Goal: Transaction & Acquisition: Purchase product/service

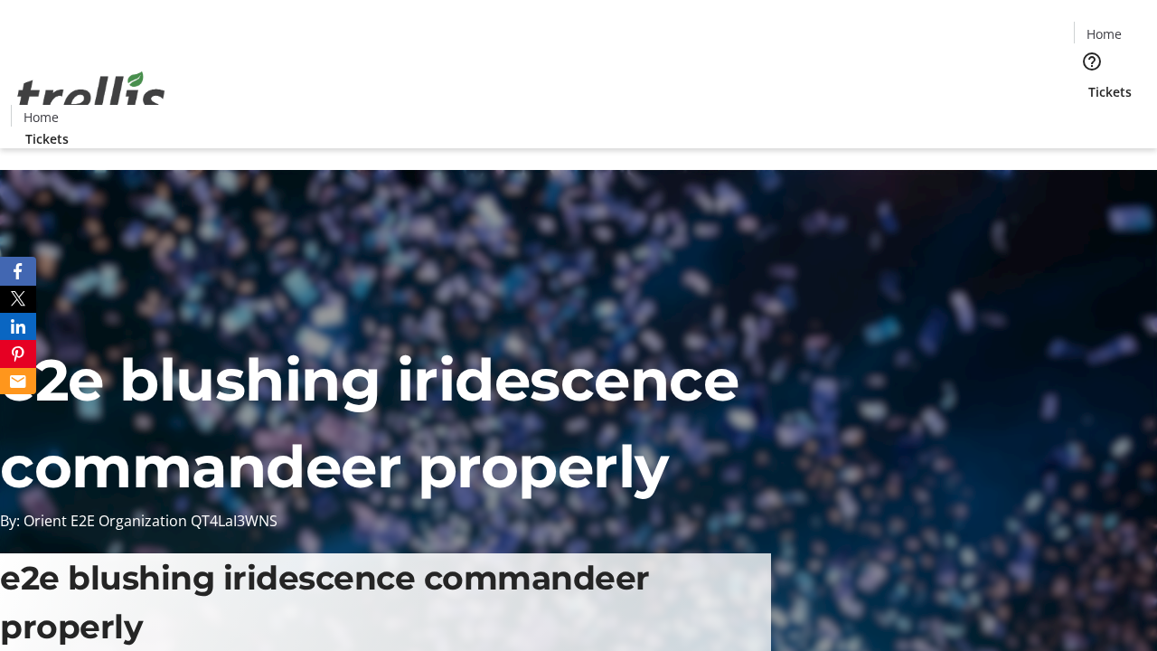
click at [1088, 82] on span "Tickets" at bounding box center [1109, 91] width 43 height 19
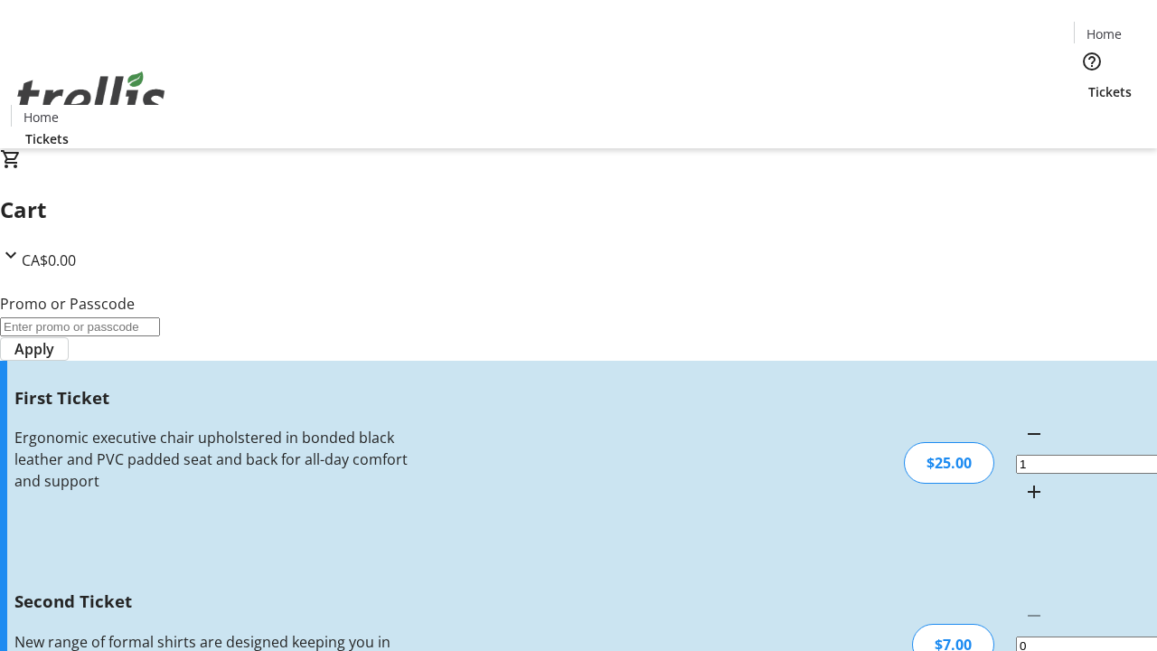
type input "2"
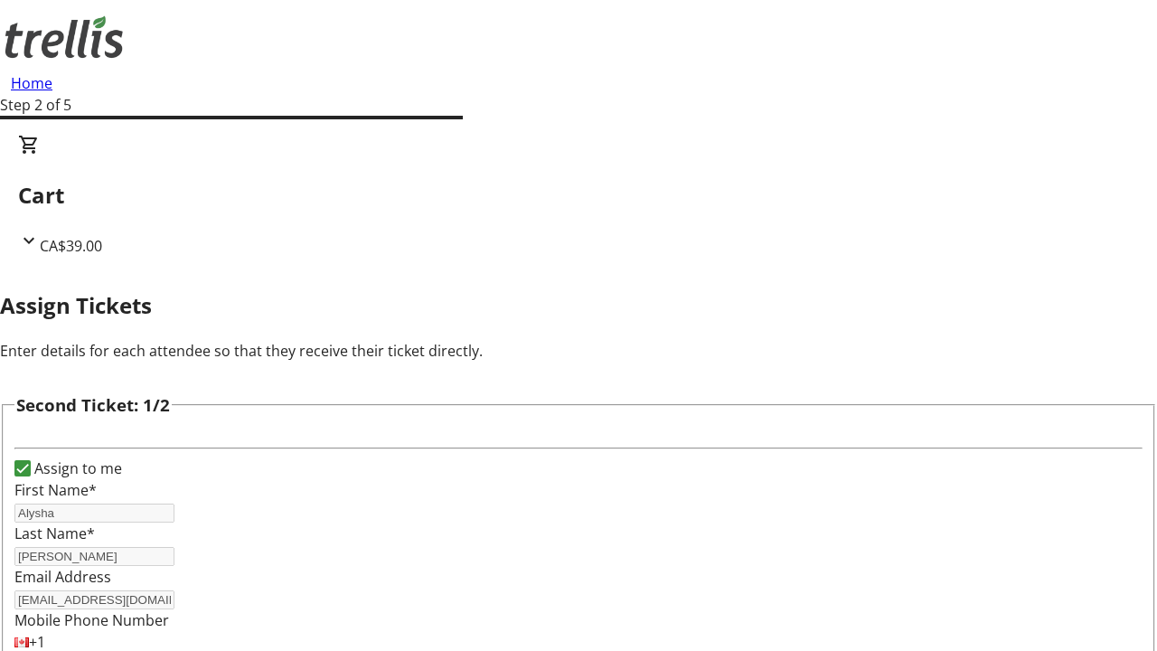
type input "Alysha"
type input "[PERSON_NAME]"
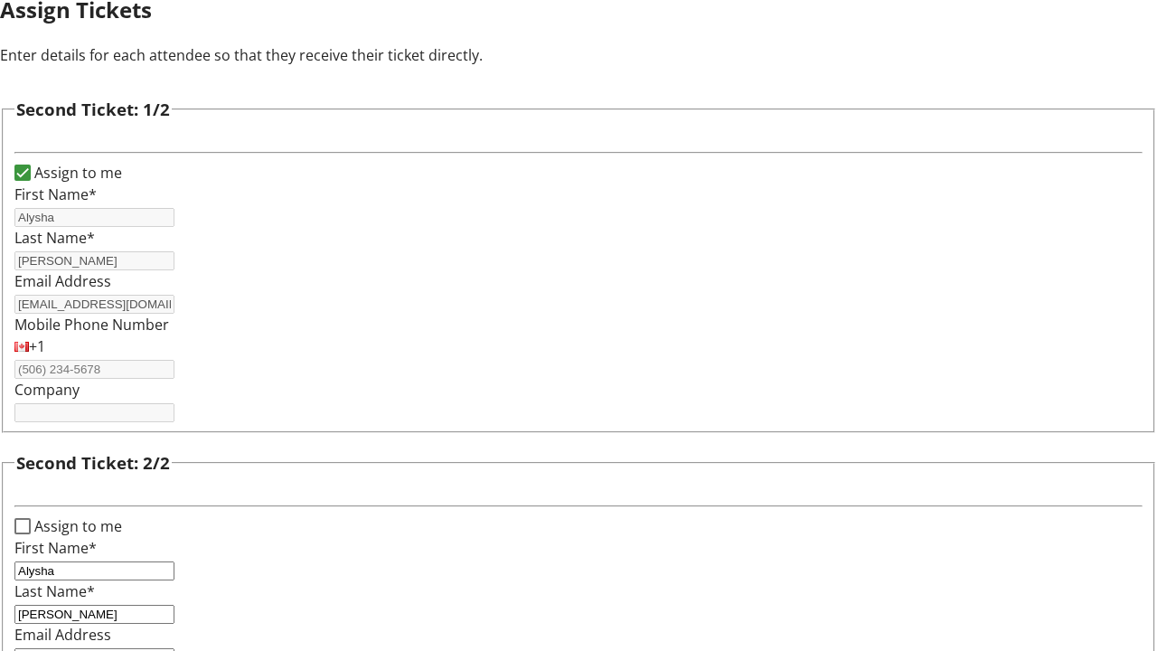
type input "[EMAIL_ADDRESS][DOMAIN_NAME]"
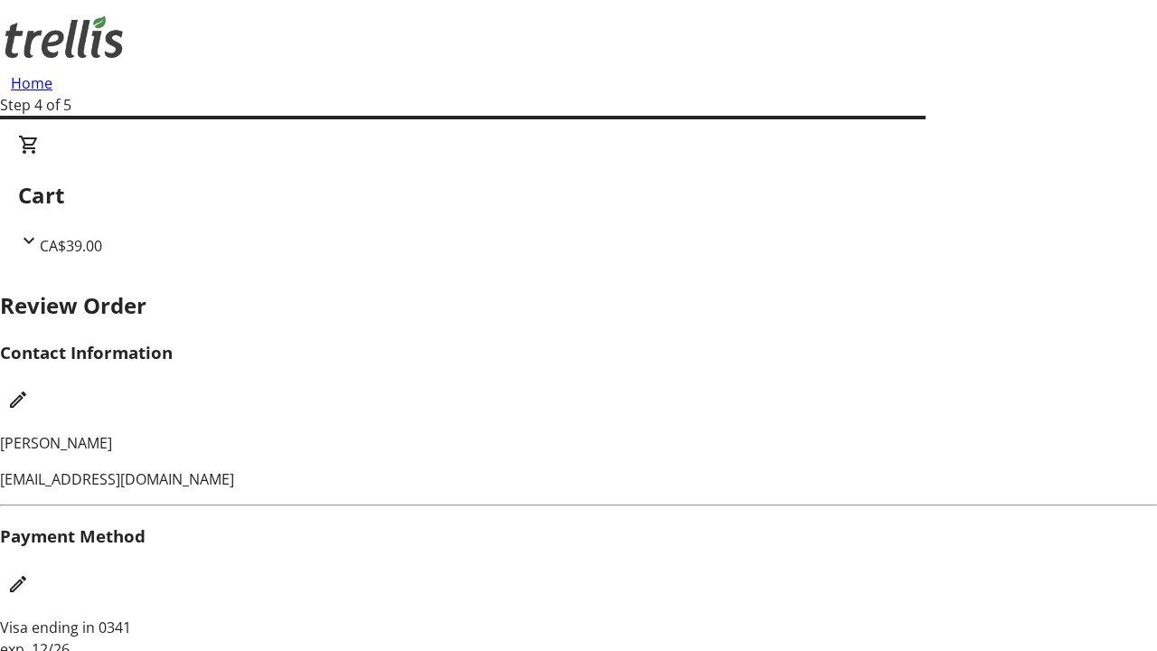
click at [29, 389] on mat-icon "Edit Contact Information" at bounding box center [18, 400] width 22 height 22
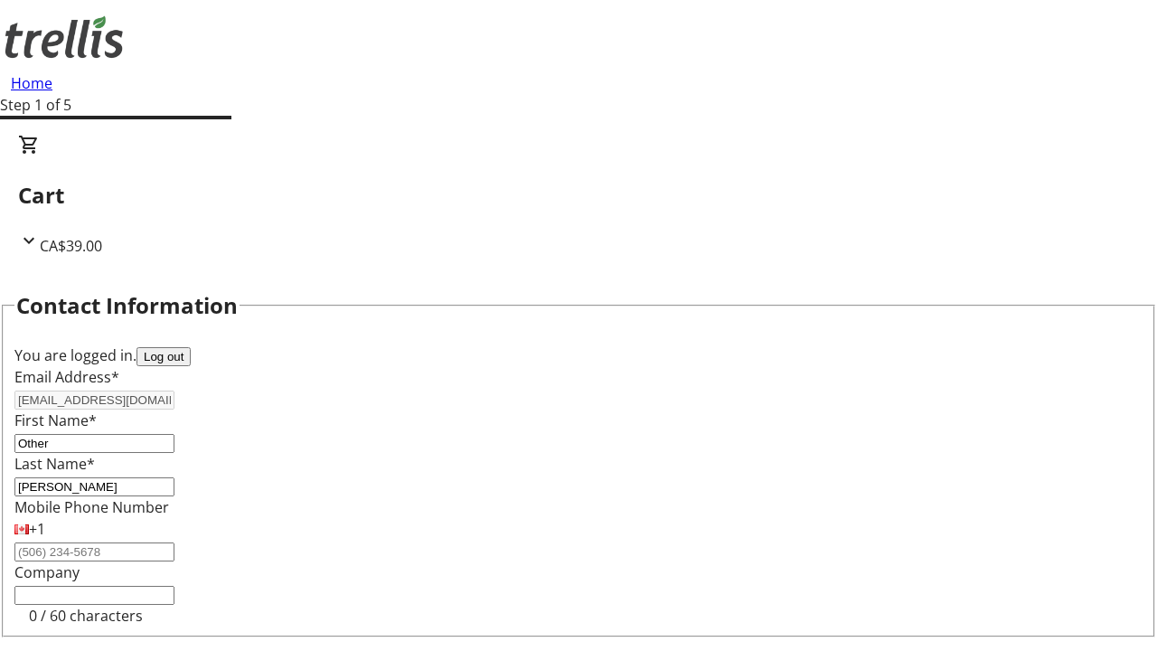
type input "Other"
type input "Name"
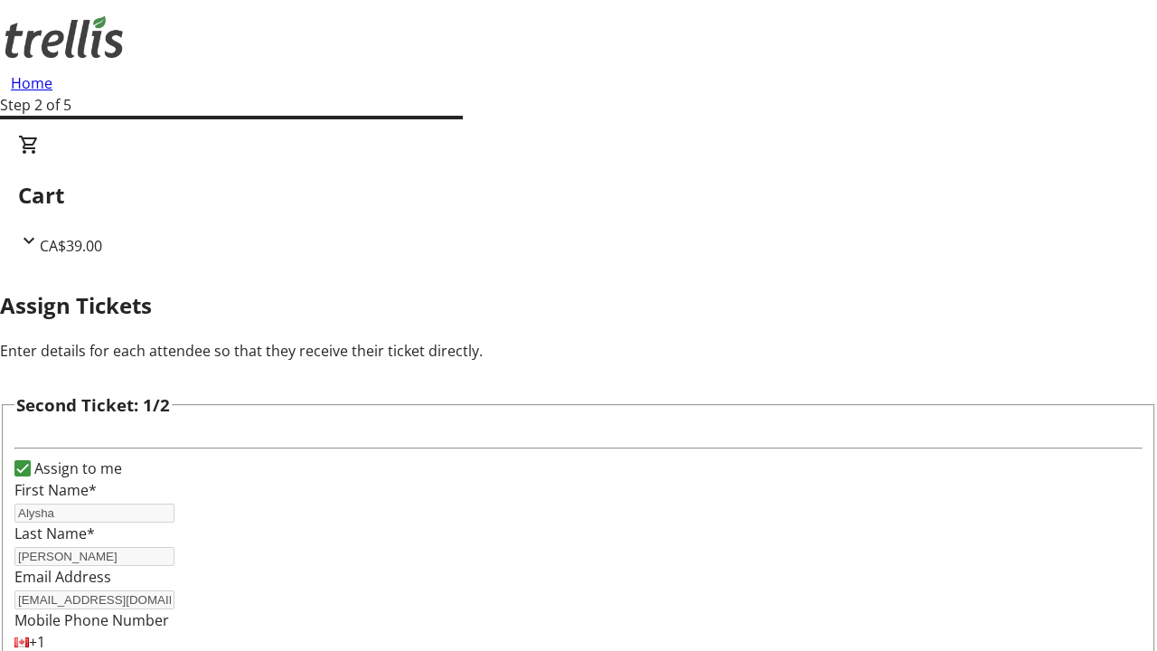
type input "New"
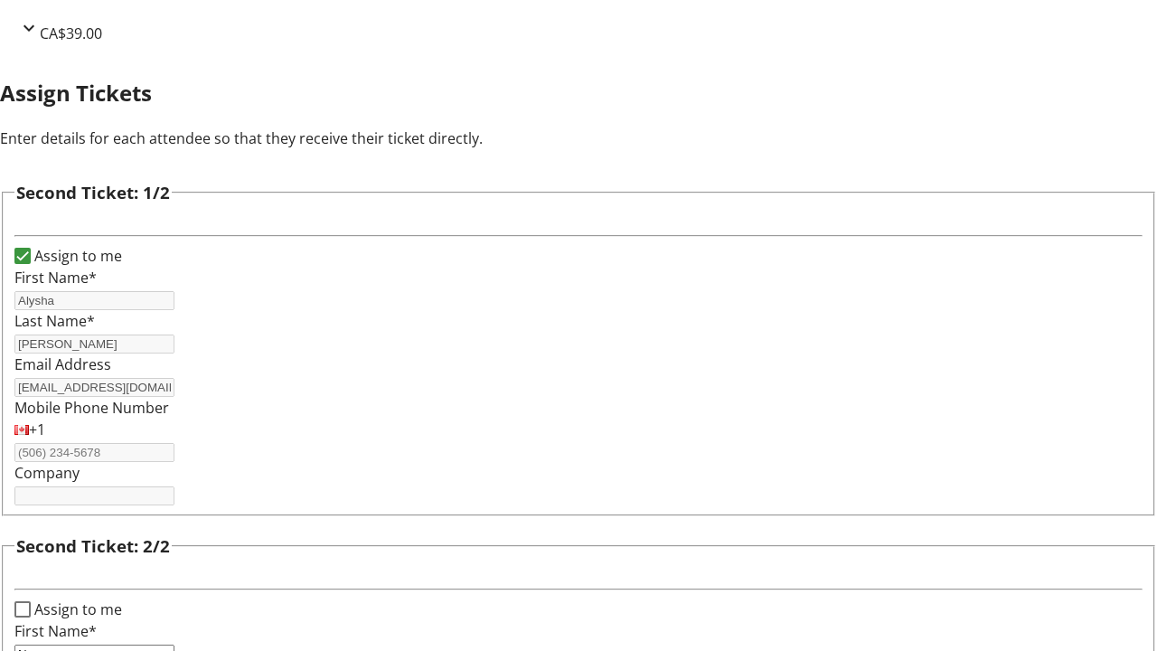
type input "Name"
